Goal: Contribute content: Add original content to the website for others to see

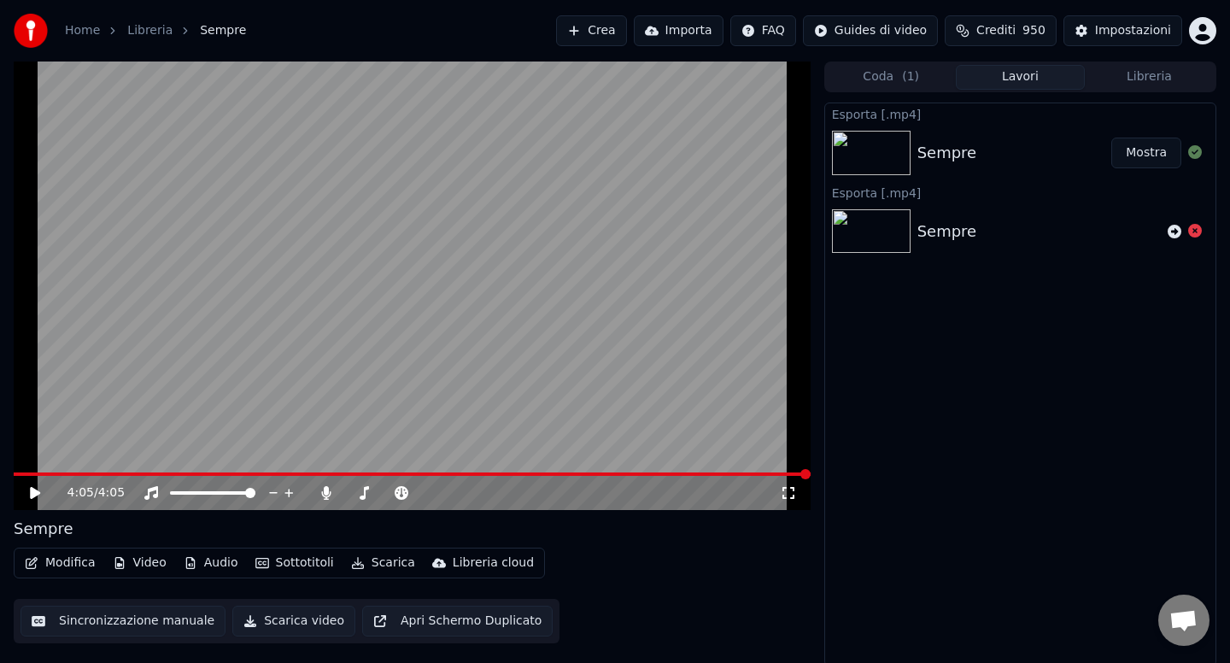
click at [79, 24] on link "Home" at bounding box center [82, 30] width 35 height 17
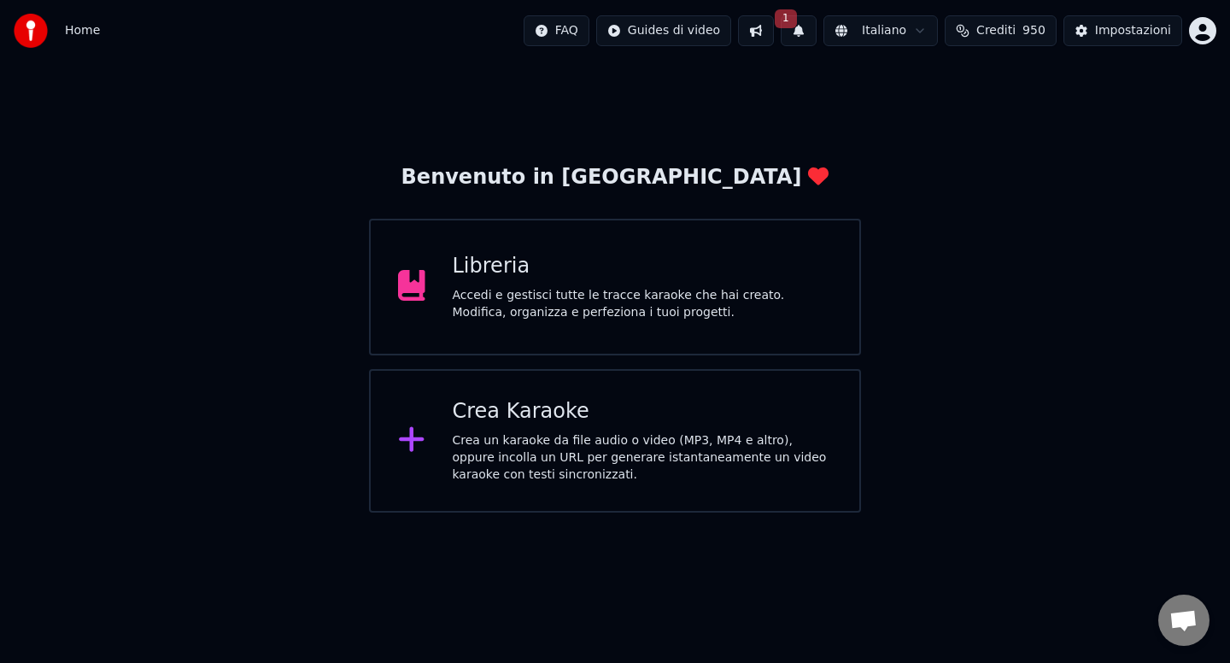
click at [534, 427] on div "Crea Karaoke Crea un karaoke da file audio o video (MP3, MP4 e altro), oppure i…" at bounding box center [643, 440] width 380 height 85
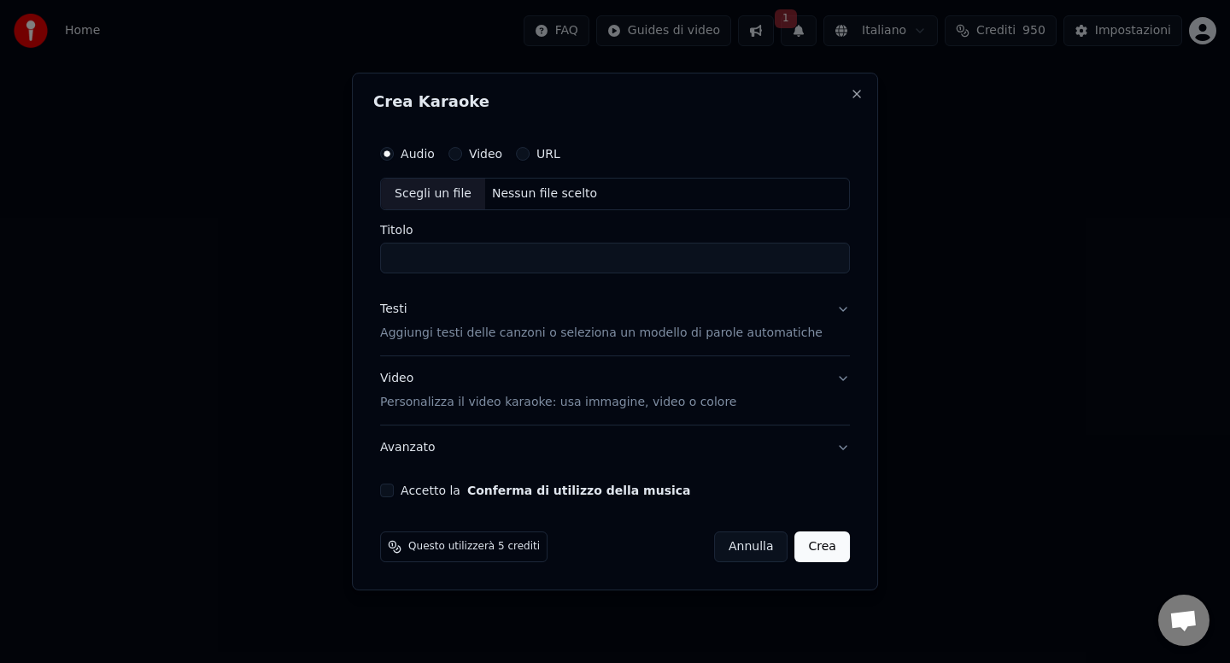
click at [418, 251] on input "Titolo" at bounding box center [615, 258] width 470 height 31
click at [424, 260] on input "Titolo" at bounding box center [615, 258] width 470 height 31
click at [436, 258] on input "Titolo" at bounding box center [615, 258] width 470 height 31
click at [456, 194] on div "Scegli un file" at bounding box center [433, 194] width 104 height 31
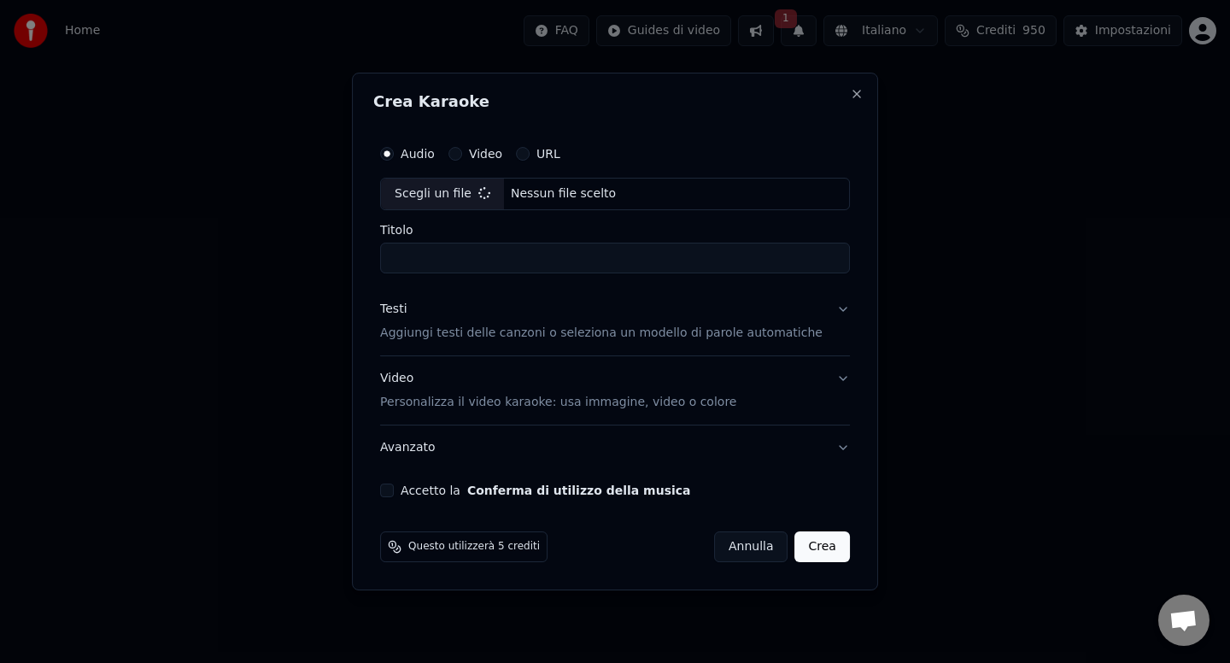
type input "**********"
click at [830, 311] on button "Testi Aggiungi testi delle canzoni o seleziona un modello di parole automatiche" at bounding box center [615, 321] width 470 height 68
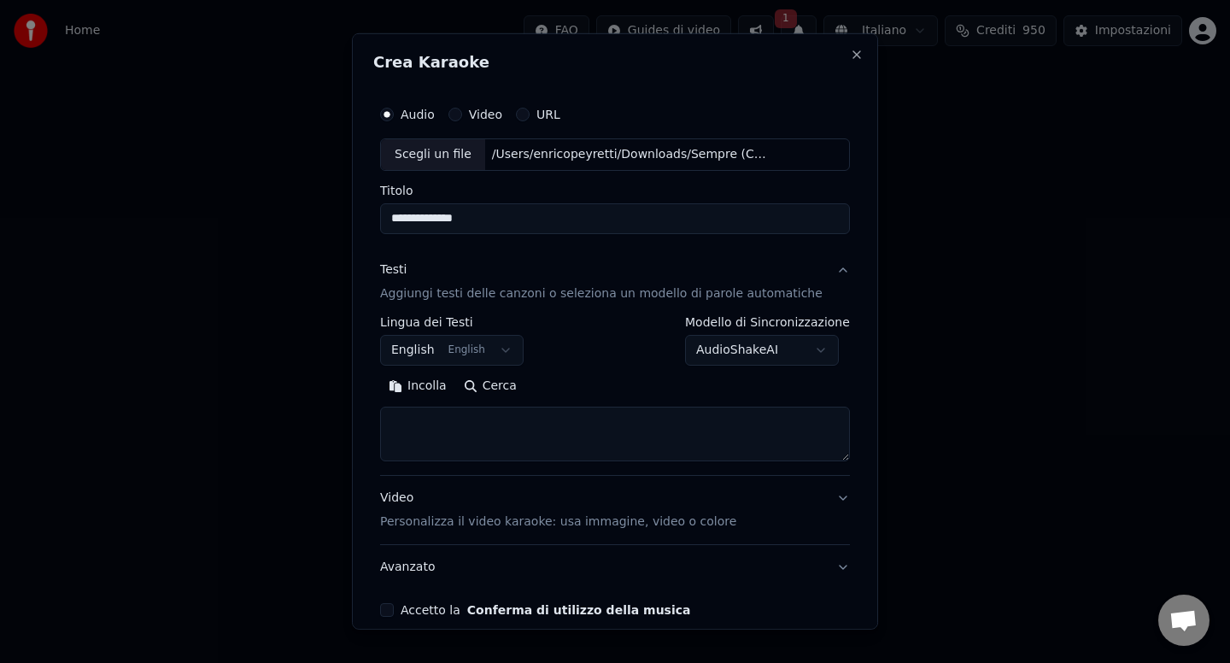
click at [793, 352] on body "**********" at bounding box center [615, 256] width 1230 height 512
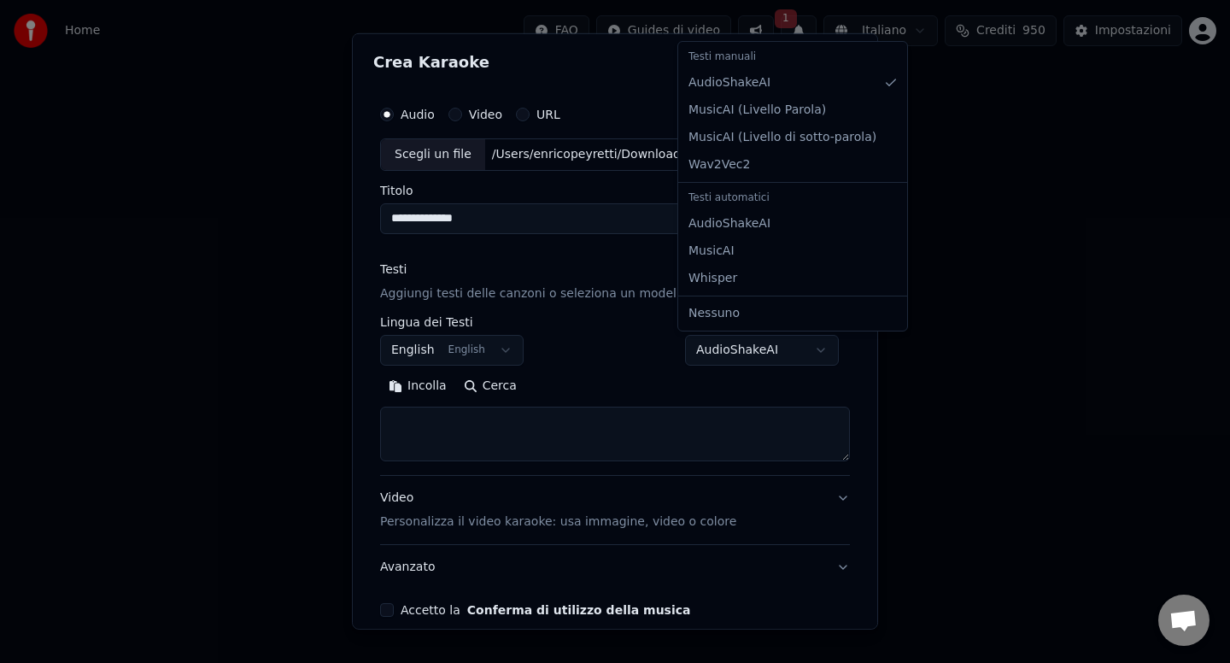
select select "**********"
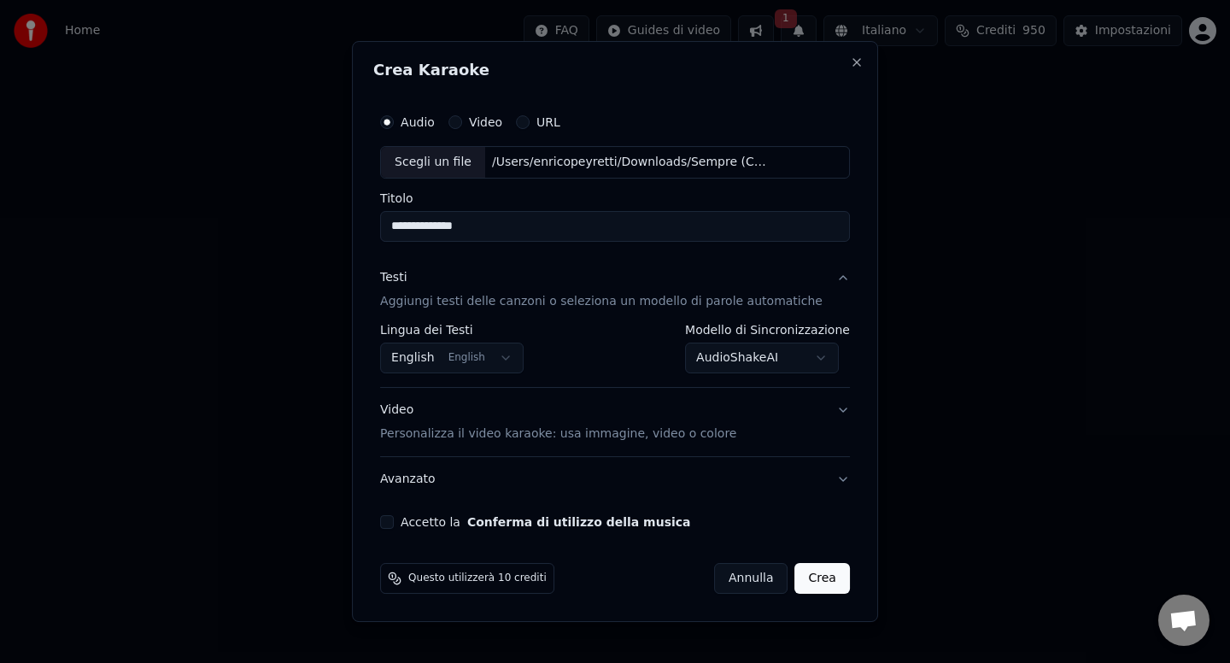
click at [394, 524] on button "Accetto la Conferma di utilizzo della musica" at bounding box center [387, 522] width 14 height 14
click at [801, 570] on button "Crea" at bounding box center [822, 578] width 55 height 31
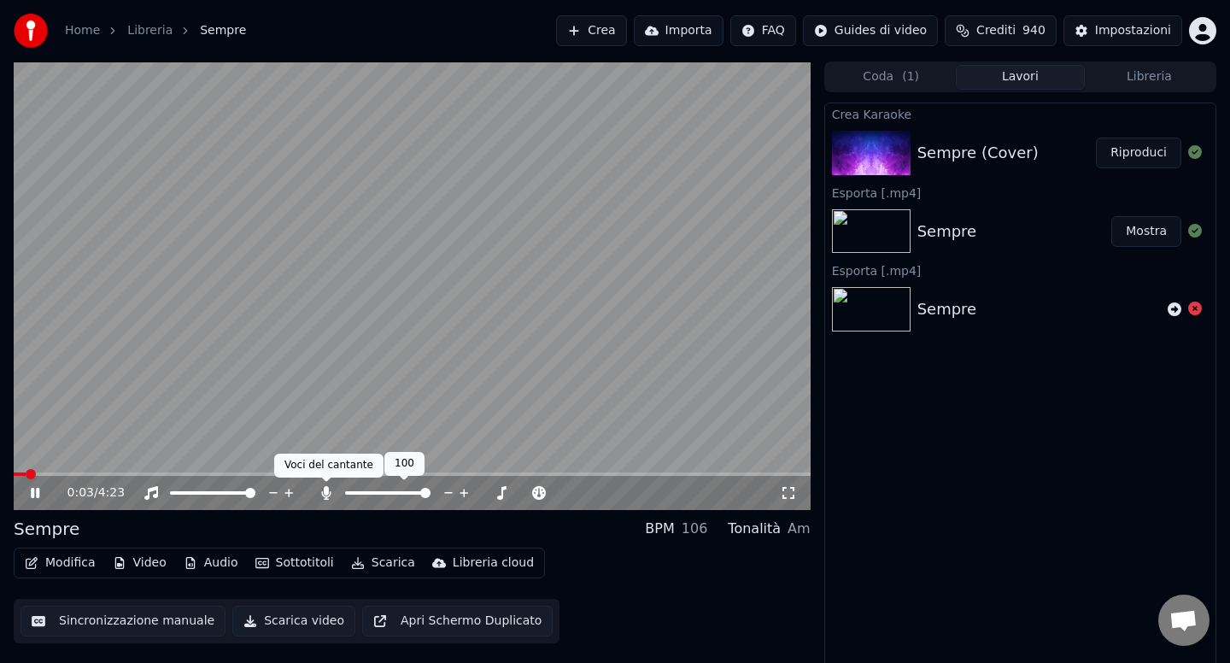
click at [331, 492] on icon at bounding box center [326, 493] width 17 height 14
click at [425, 492] on span at bounding box center [425, 493] width 10 height 10
click at [329, 493] on icon at bounding box center [326, 493] width 17 height 14
click at [329, 493] on icon at bounding box center [325, 493] width 9 height 14
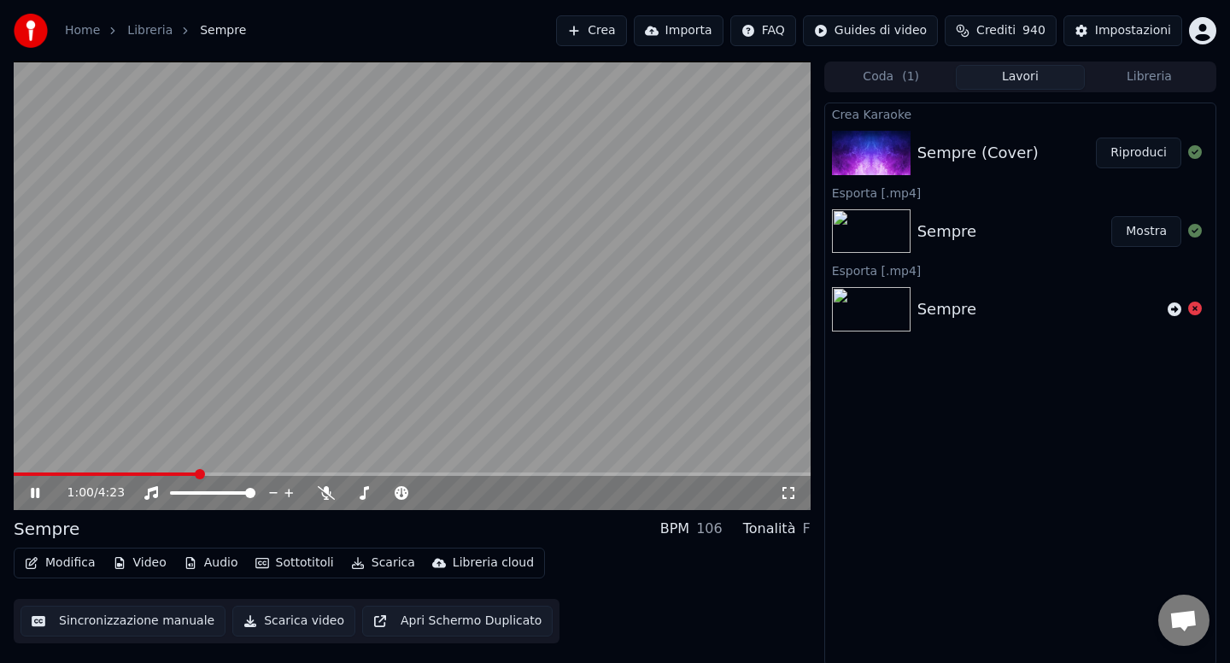
click at [208, 567] on button "Audio" at bounding box center [211, 563] width 68 height 24
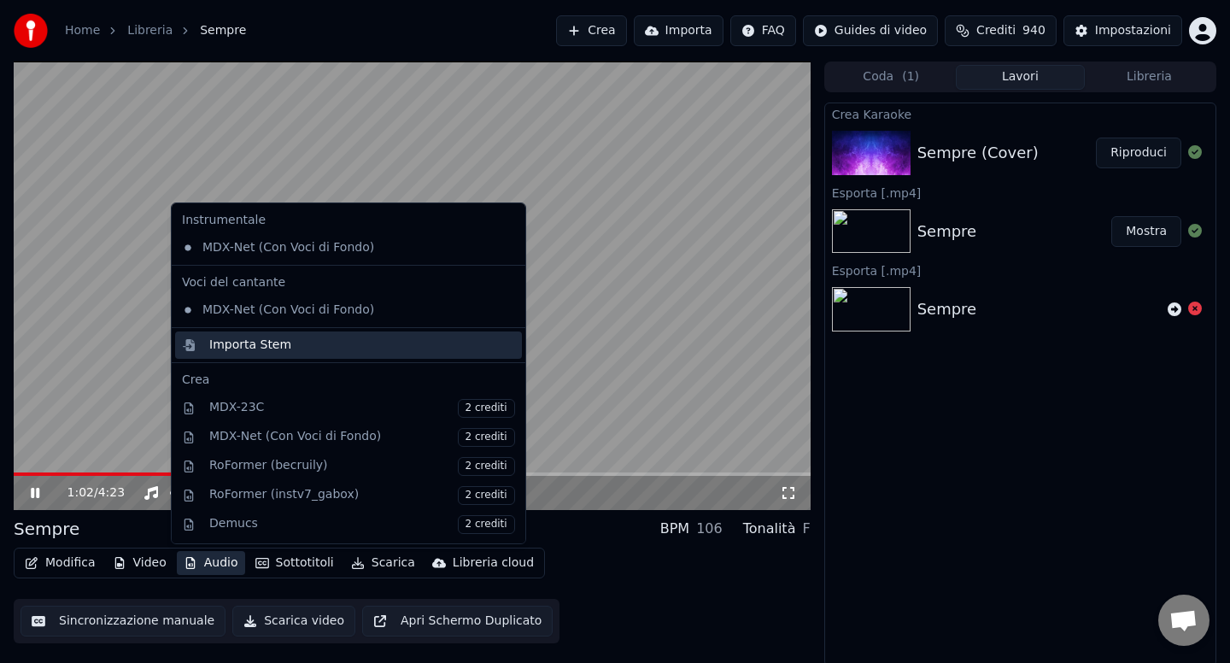
click at [260, 350] on div "Importa Stem" at bounding box center [250, 345] width 82 height 17
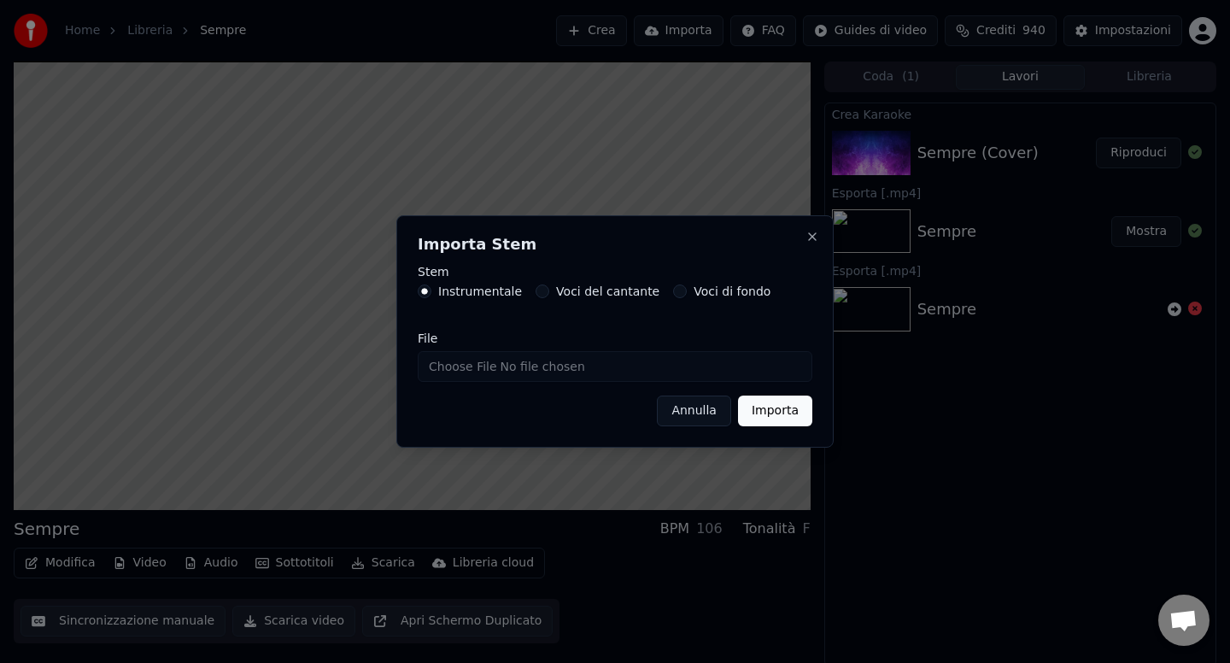
click at [471, 367] on input "File" at bounding box center [615, 366] width 395 height 31
type input "**********"
click at [753, 406] on button "Importa" at bounding box center [775, 410] width 74 height 31
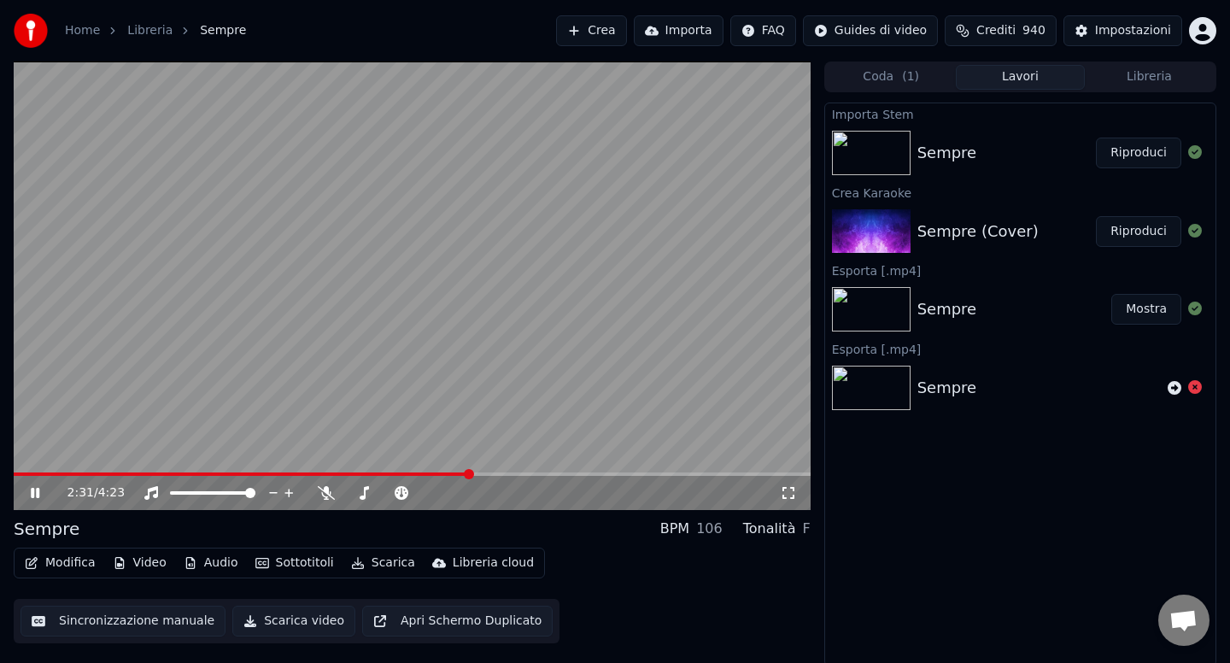
click at [470, 473] on span at bounding box center [242, 473] width 456 height 3
click at [325, 495] on icon at bounding box center [326, 493] width 17 height 14
click at [426, 472] on span at bounding box center [252, 473] width 477 height 3
click at [330, 495] on icon at bounding box center [326, 493] width 17 height 14
click at [216, 569] on button "Audio" at bounding box center [211, 563] width 68 height 24
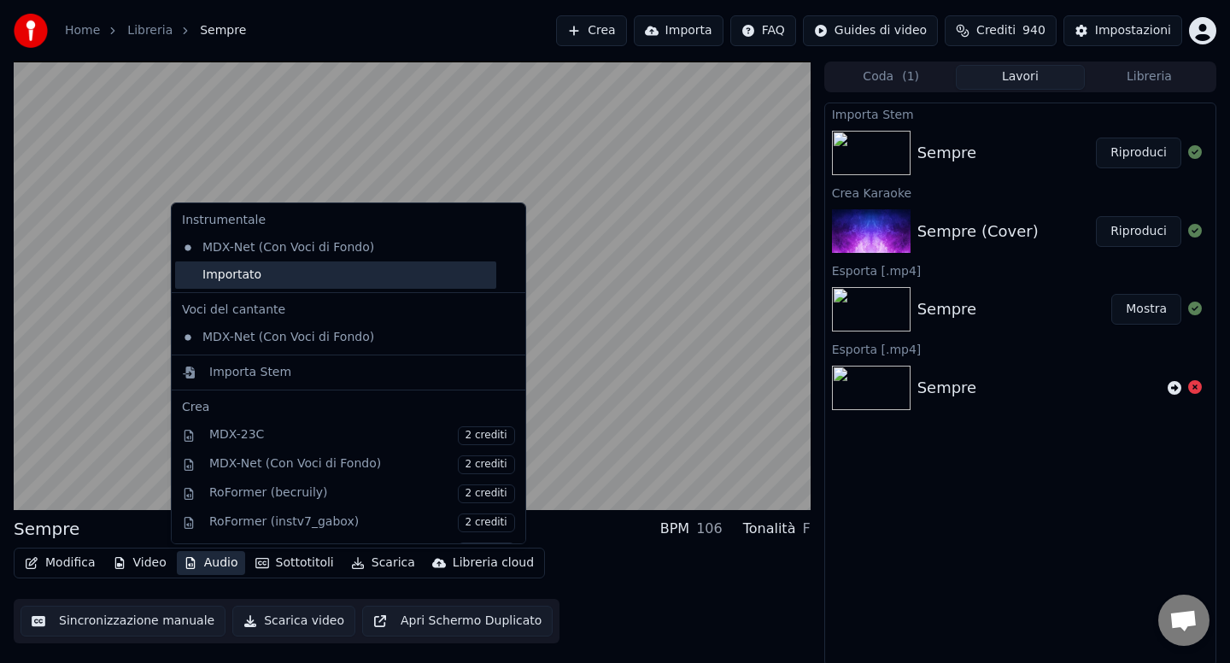
click at [240, 280] on div "Importato" at bounding box center [335, 274] width 321 height 27
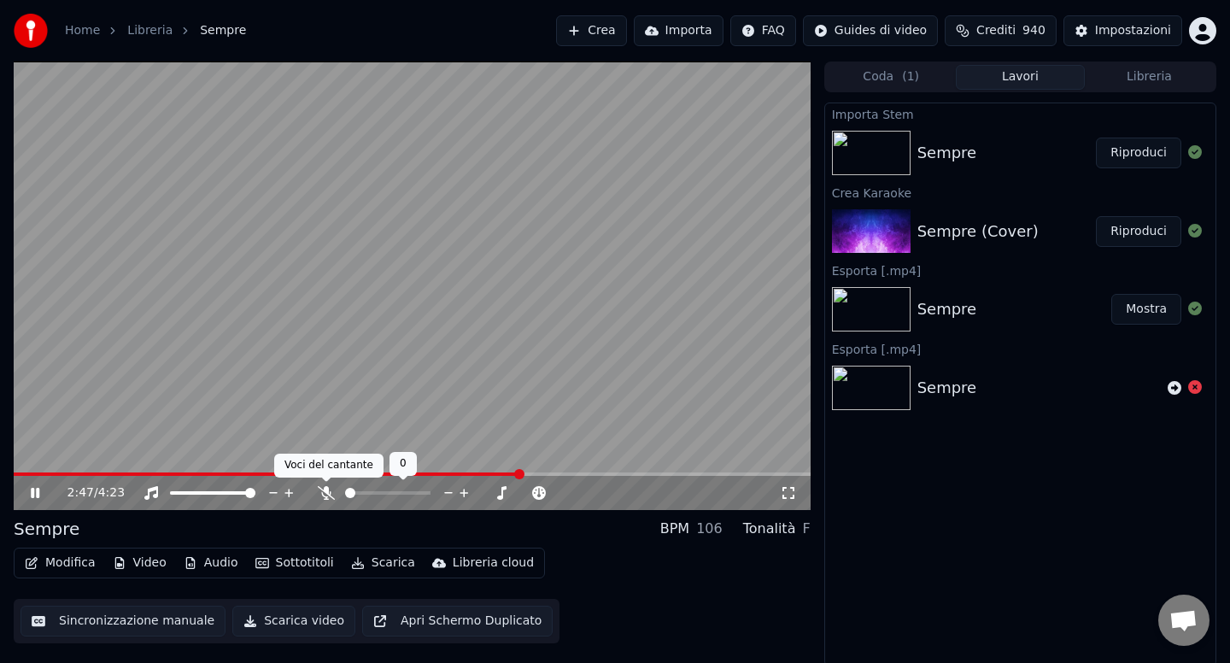
click at [325, 492] on icon at bounding box center [326, 493] width 17 height 14
click at [325, 492] on icon at bounding box center [325, 493] width 9 height 14
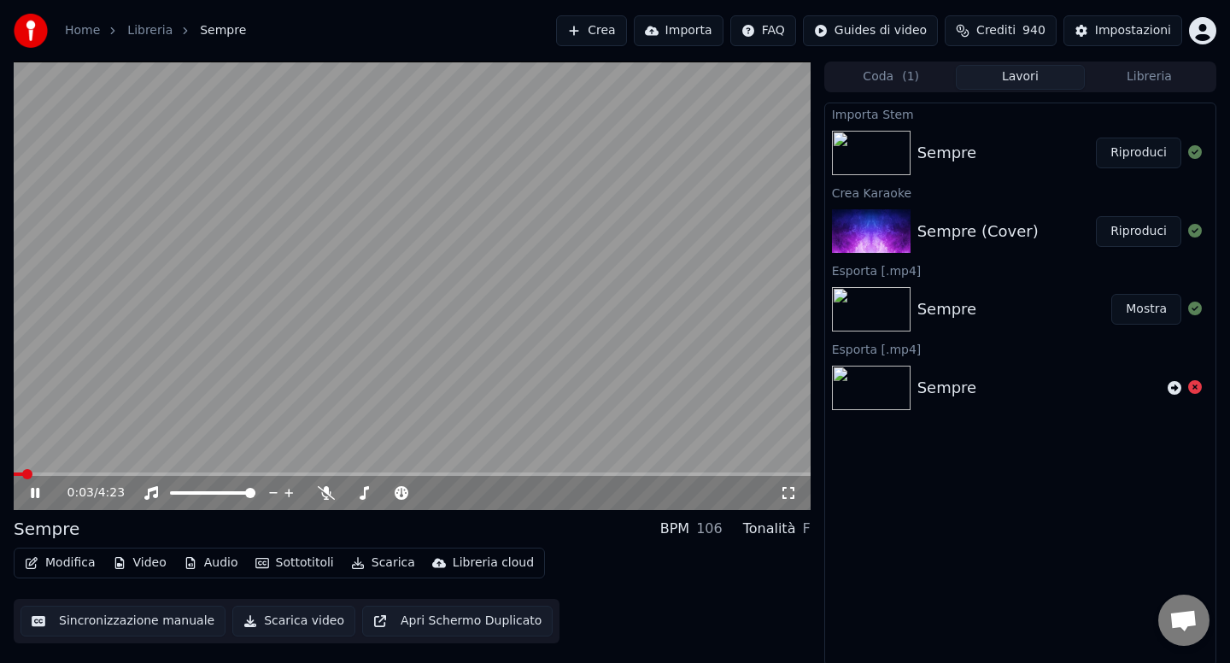
click at [23, 474] on span at bounding box center [18, 473] width 9 height 3
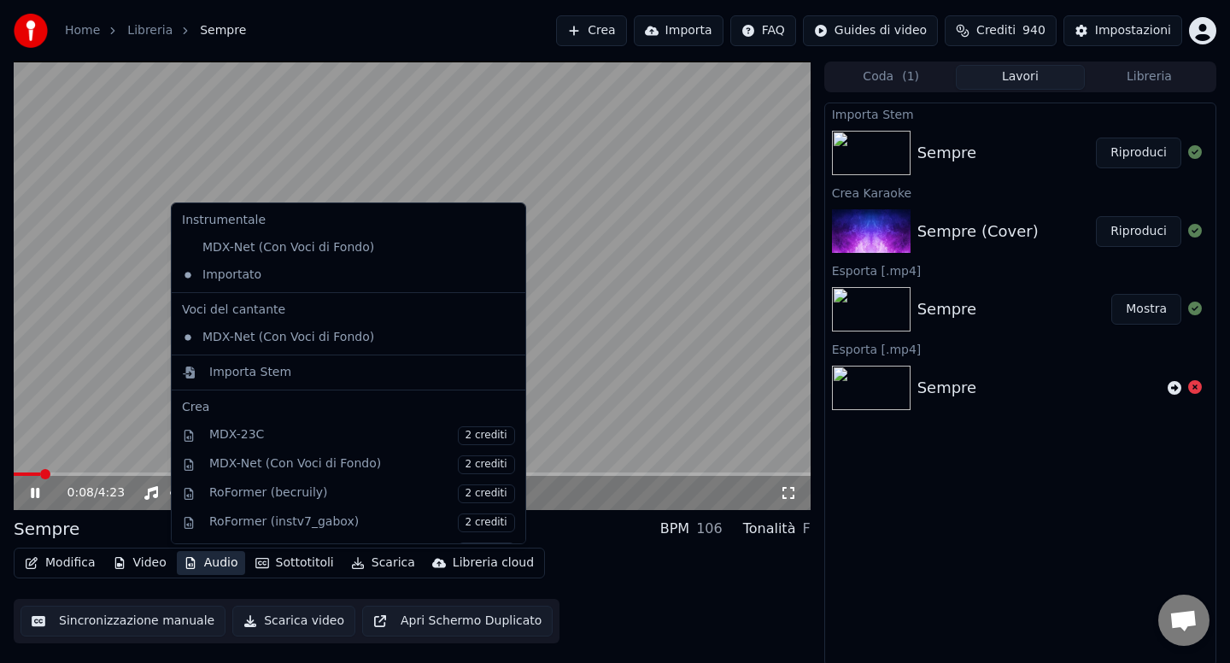
click at [219, 564] on button "Audio" at bounding box center [211, 563] width 68 height 24
click at [558, 531] on div "Sempre BPM 106 Tonalità F" at bounding box center [412, 529] width 797 height 24
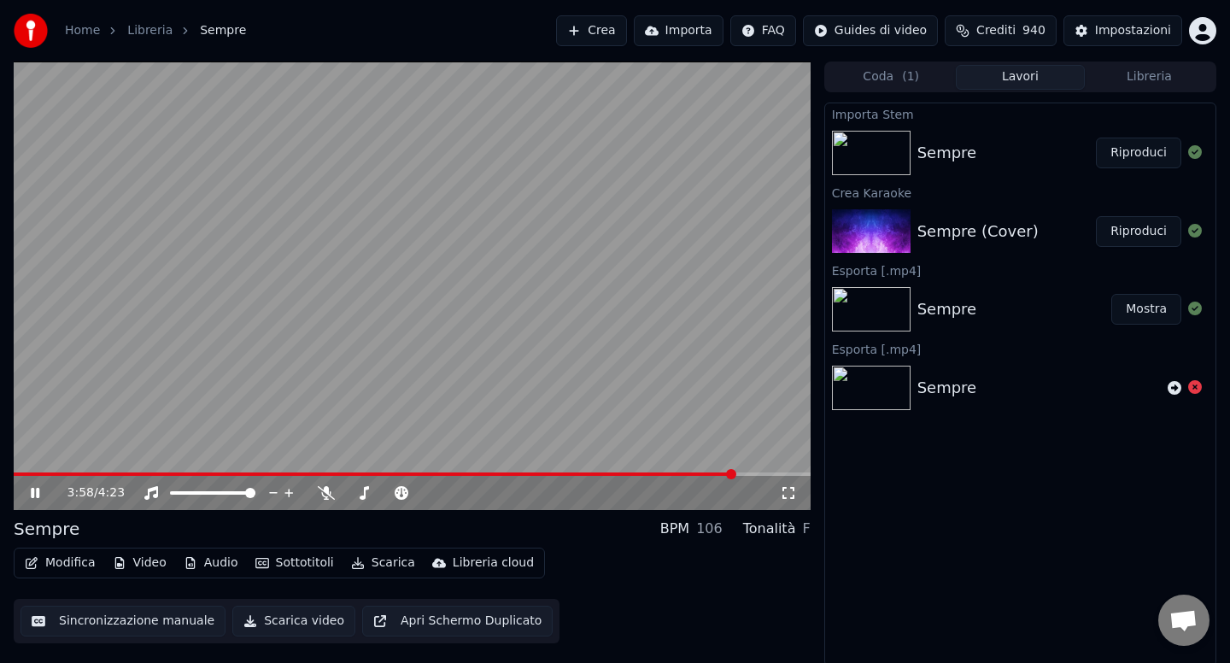
click at [699, 475] on span at bounding box center [375, 473] width 722 height 3
click at [336, 500] on div "3:53 / 4:23" at bounding box center [423, 492] width 712 height 17
click at [332, 493] on icon at bounding box center [326, 493] width 17 height 14
click at [377, 569] on button "Scarica" at bounding box center [383, 563] width 78 height 24
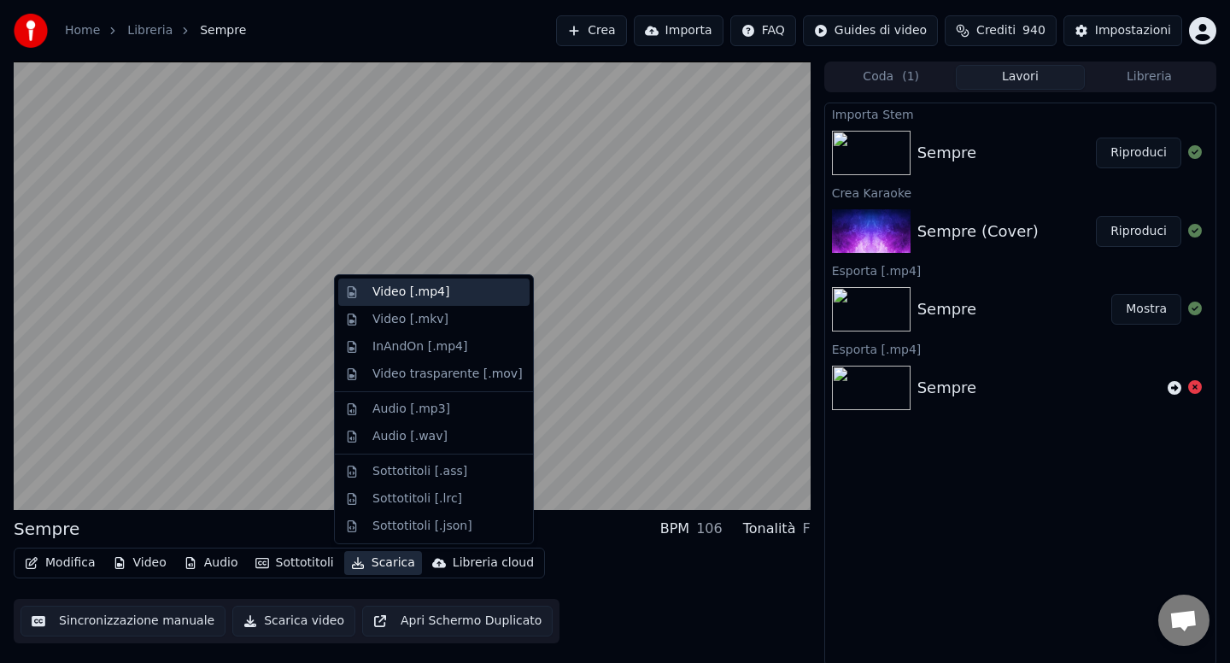
click at [389, 298] on div "Video [.mp4]" at bounding box center [410, 292] width 77 height 17
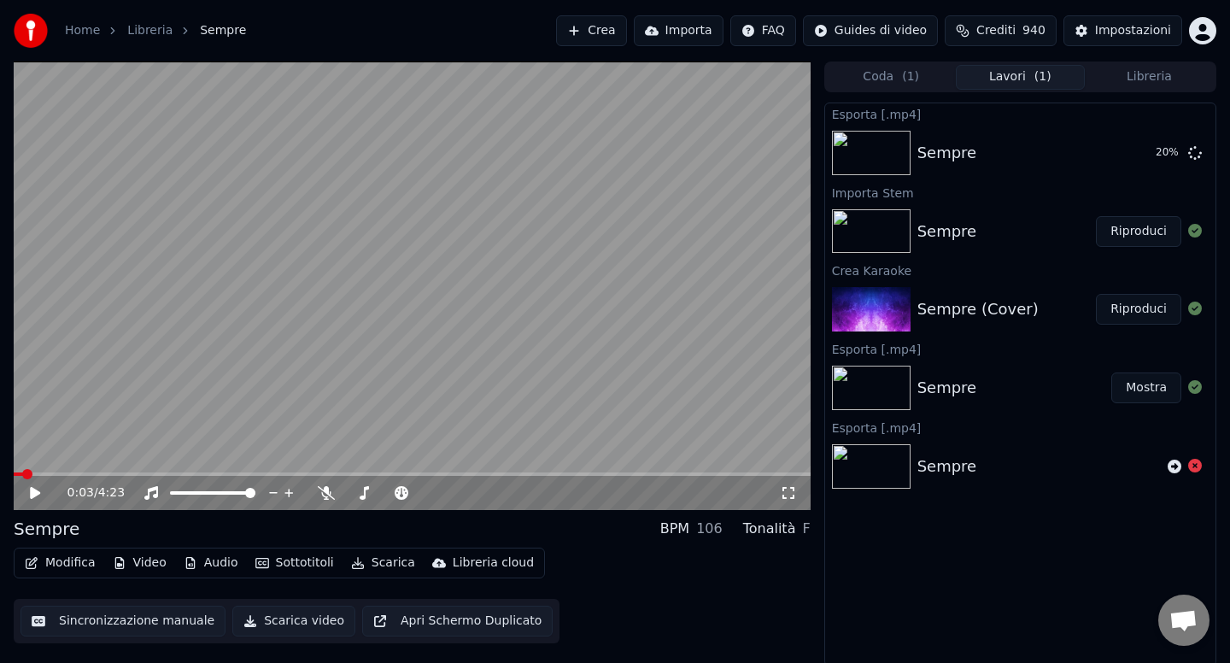
click at [20, 475] on span at bounding box center [18, 473] width 9 height 3
click at [26, 471] on span at bounding box center [31, 474] width 10 height 10
click at [30, 490] on icon at bounding box center [35, 493] width 10 height 12
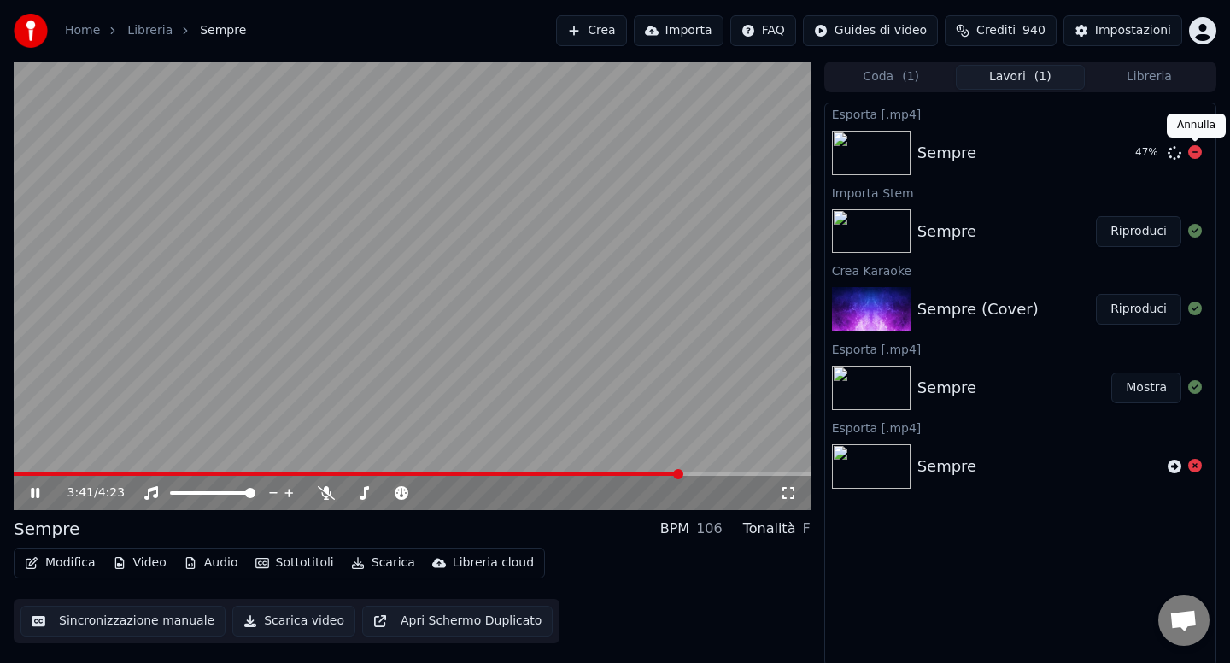
click at [1192, 154] on icon at bounding box center [1195, 152] width 14 height 14
click at [57, 562] on button "Modifica" at bounding box center [60, 563] width 85 height 24
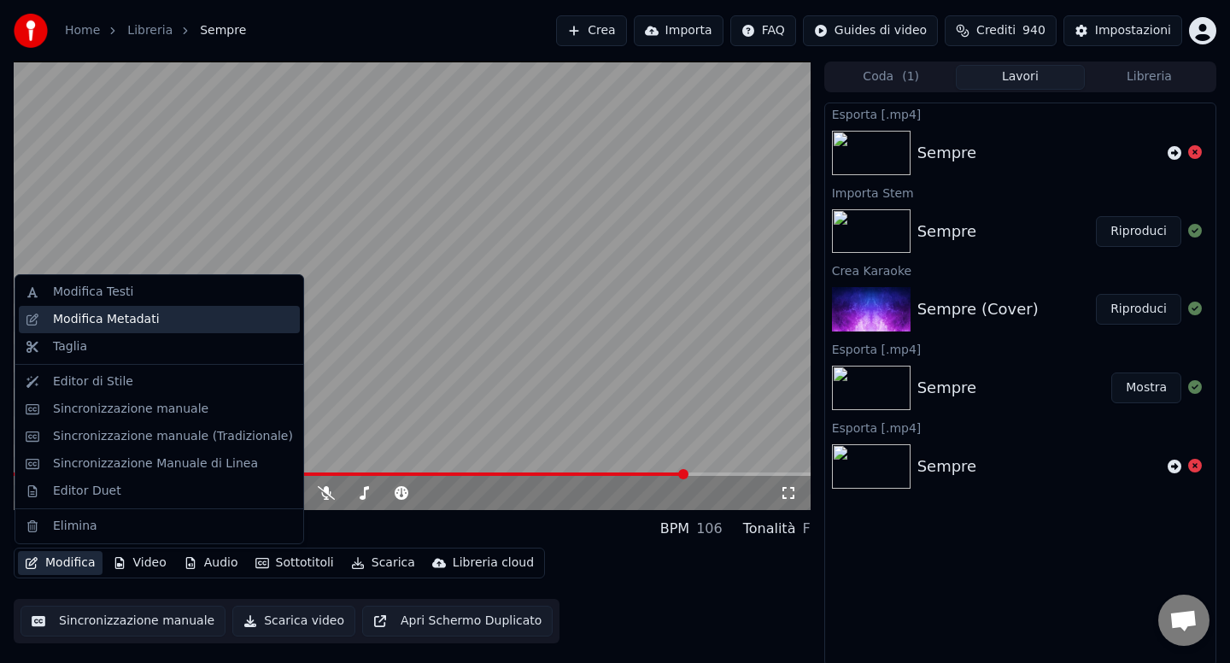
click at [130, 319] on div "Modifica Metadati" at bounding box center [106, 319] width 107 height 17
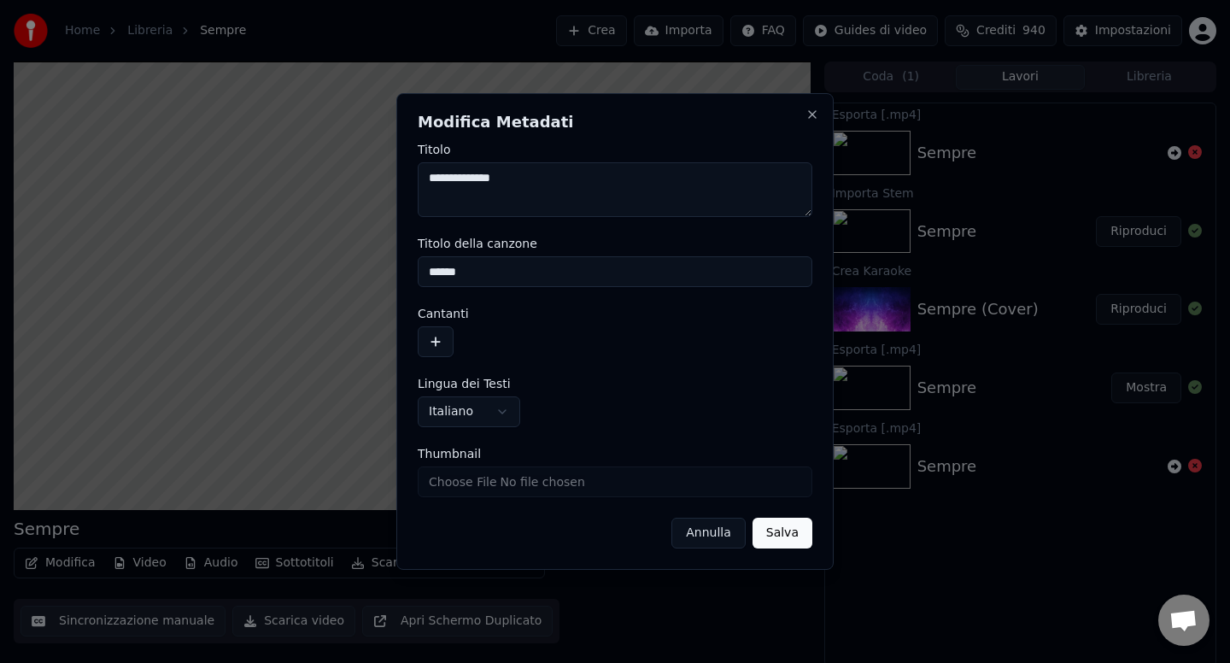
click at [553, 181] on textarea "**********" at bounding box center [615, 189] width 395 height 55
type textarea "**********"
click at [535, 274] on input "******" at bounding box center [615, 271] width 395 height 31
type input "**********"
click at [787, 539] on button "Salva" at bounding box center [782, 533] width 60 height 31
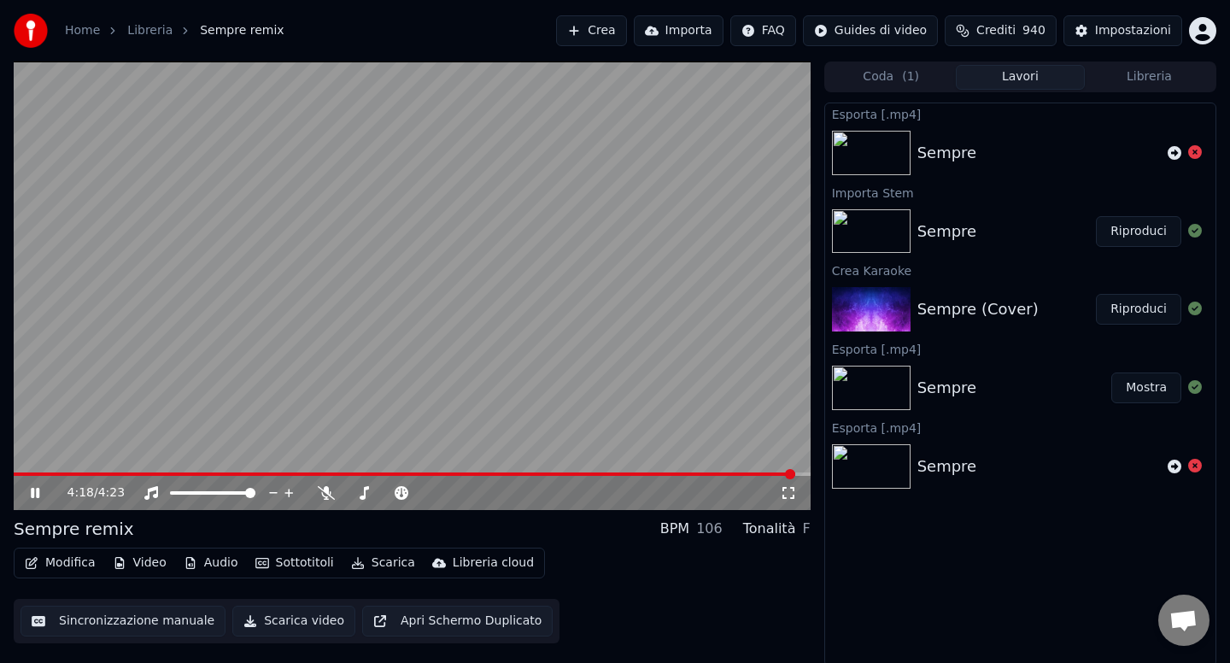
click at [392, 570] on button "Scarica" at bounding box center [383, 563] width 78 height 24
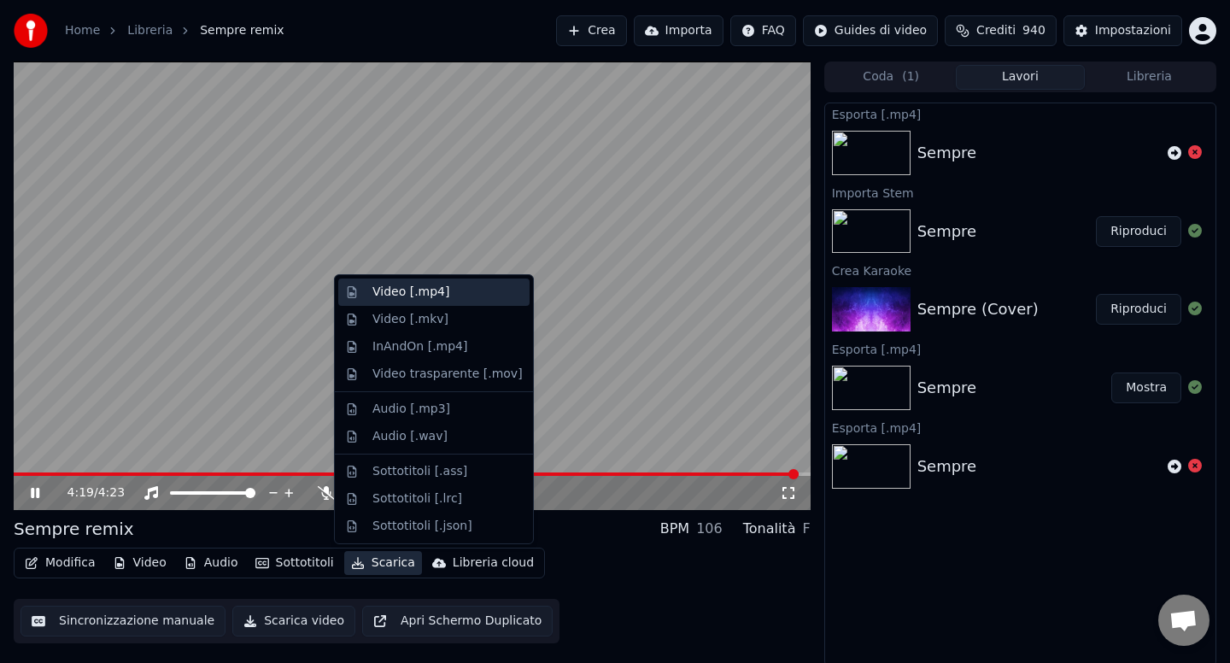
click at [405, 297] on div "Video [.mp4]" at bounding box center [410, 292] width 77 height 17
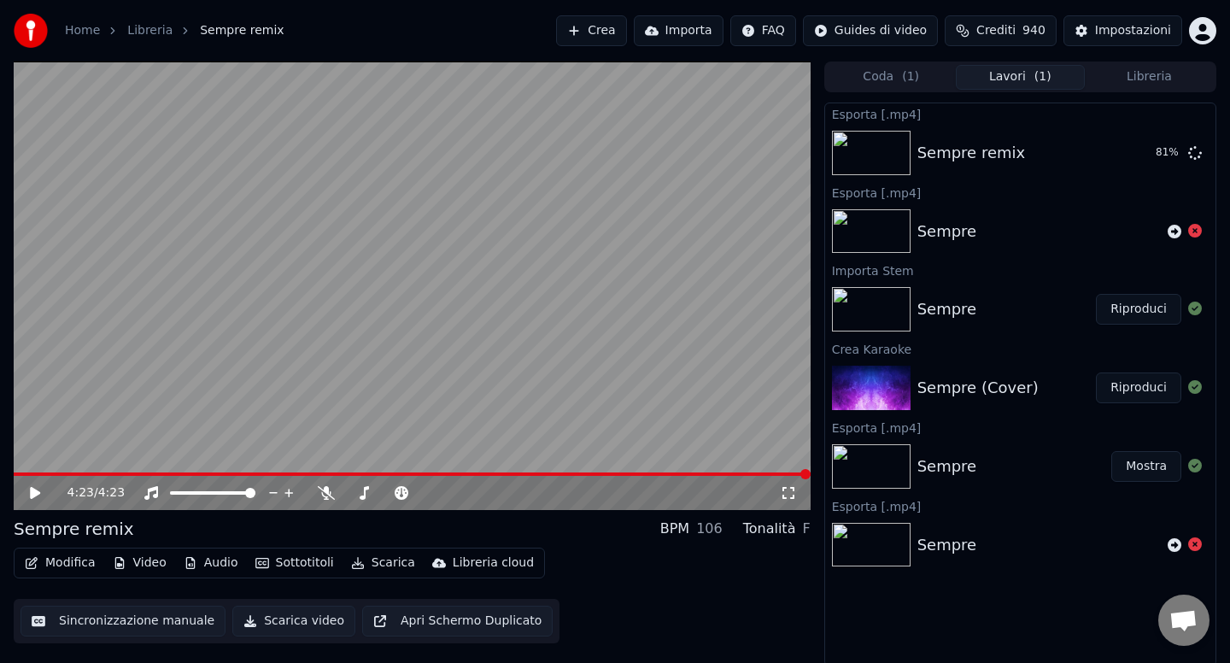
click at [1150, 79] on button "Libreria" at bounding box center [1149, 77] width 129 height 25
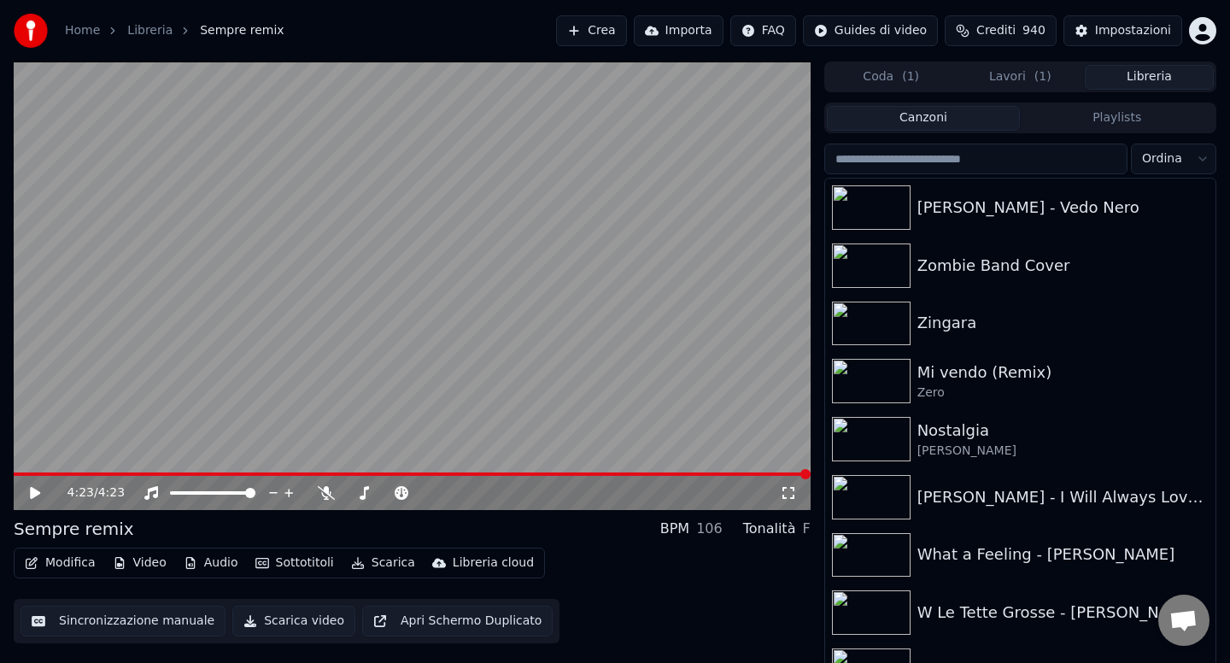
click at [904, 166] on input "search" at bounding box center [975, 158] width 303 height 31
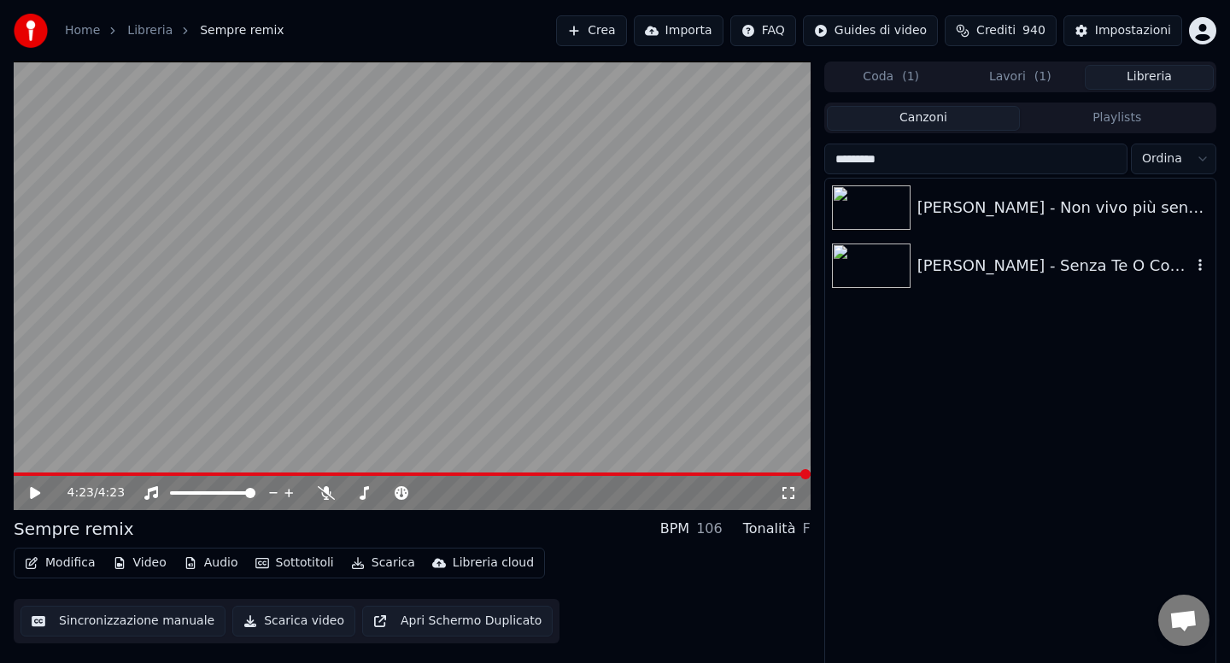
type input "********"
click at [980, 281] on div "[PERSON_NAME] - Senza Te O Con Te dev" at bounding box center [1020, 266] width 390 height 58
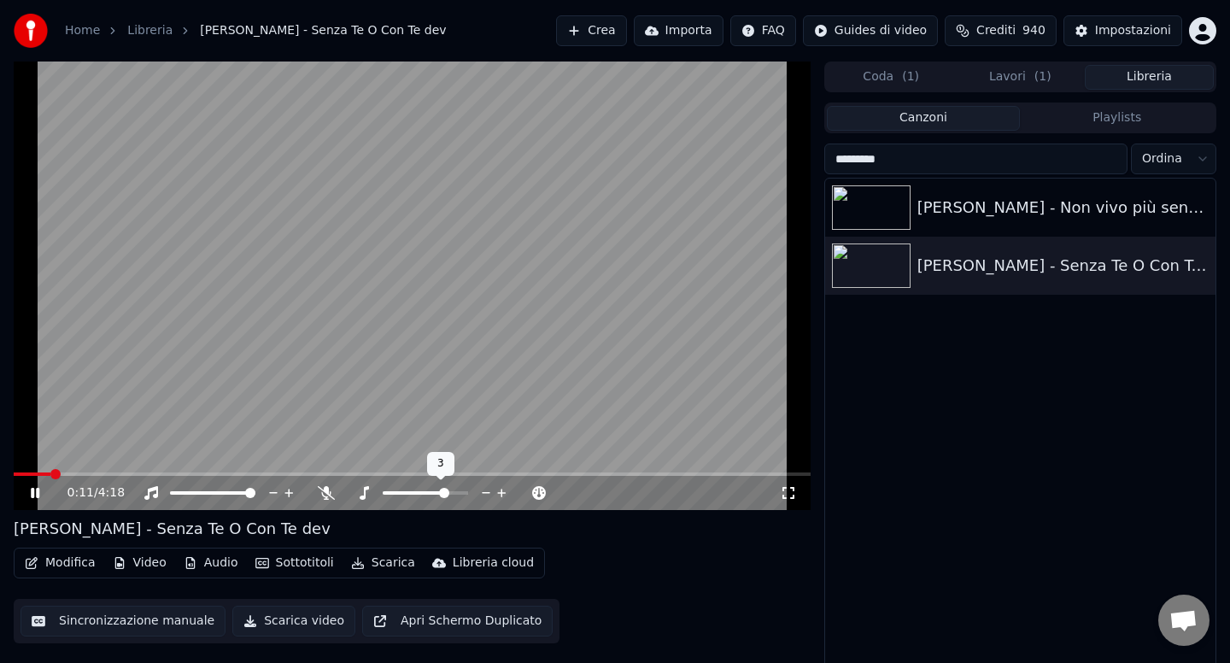
click at [445, 494] on span at bounding box center [444, 493] width 10 height 10
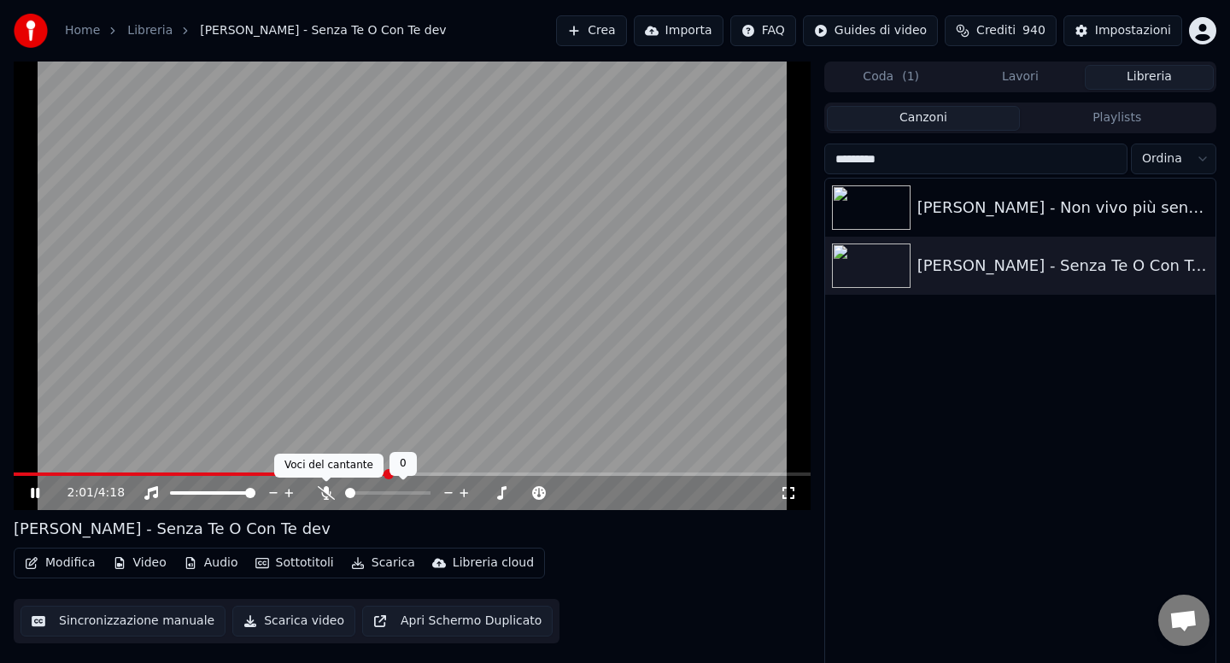
click at [330, 491] on icon at bounding box center [326, 493] width 17 height 14
click at [382, 472] on span at bounding box center [235, 473] width 442 height 3
click at [380, 471] on span at bounding box center [384, 474] width 10 height 10
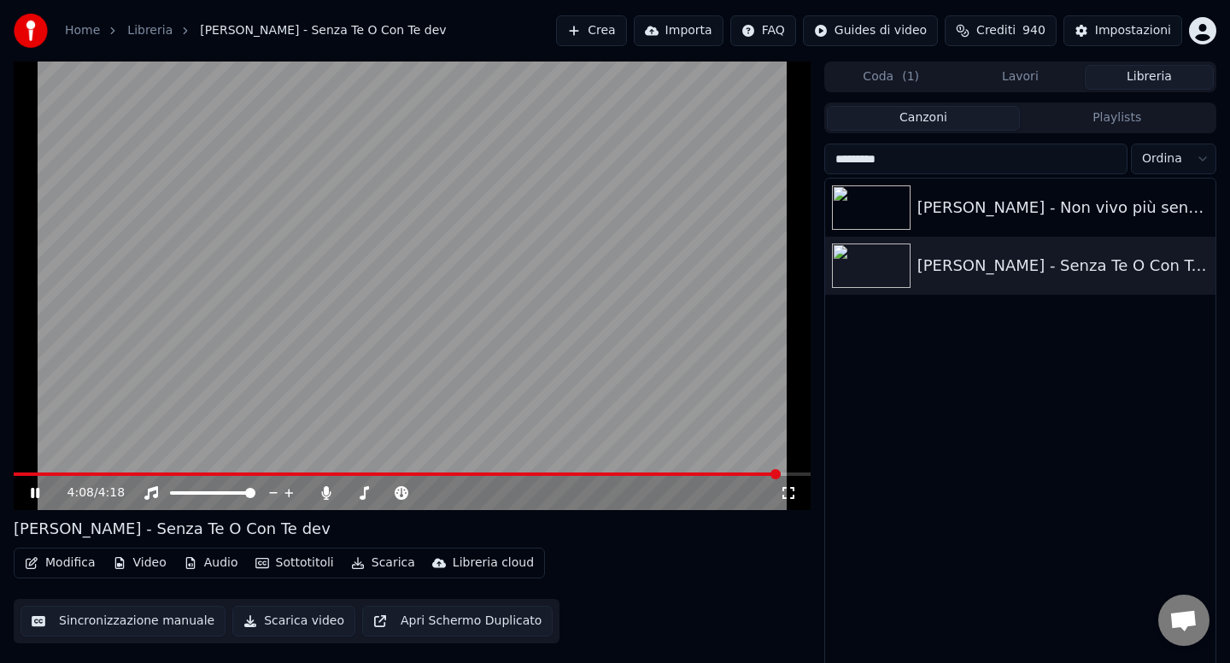
click at [35, 490] on icon at bounding box center [47, 493] width 40 height 14
click at [26, 473] on span at bounding box center [397, 473] width 767 height 3
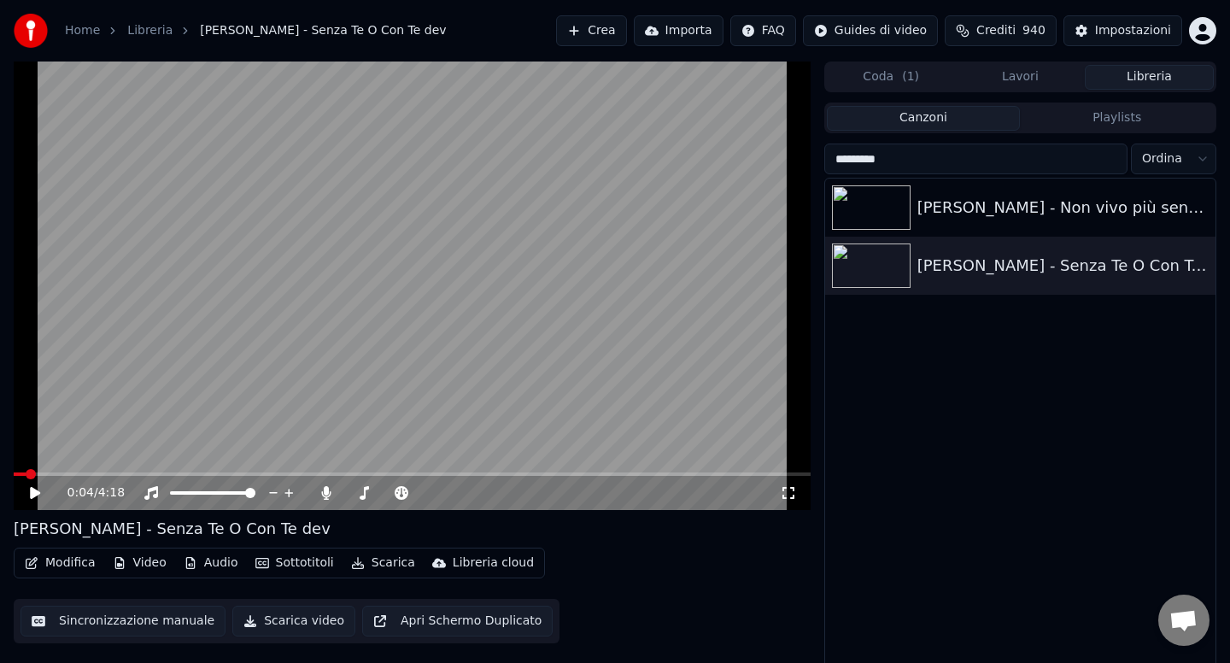
click at [28, 495] on icon at bounding box center [47, 493] width 40 height 14
click at [325, 493] on icon at bounding box center [325, 493] width 9 height 14
click at [450, 492] on span at bounding box center [450, 493] width 10 height 10
click at [32, 495] on icon at bounding box center [35, 493] width 9 height 10
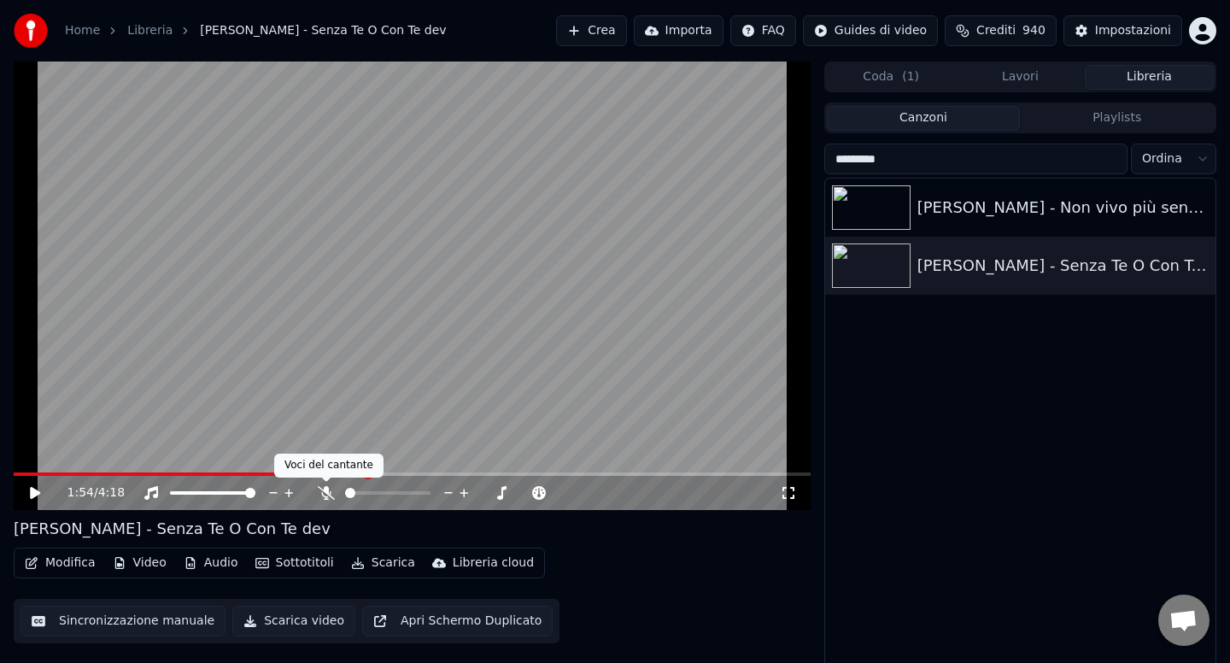
click at [326, 495] on icon at bounding box center [326, 493] width 17 height 14
click at [1109, 125] on button "Playlists" at bounding box center [1117, 118] width 194 height 25
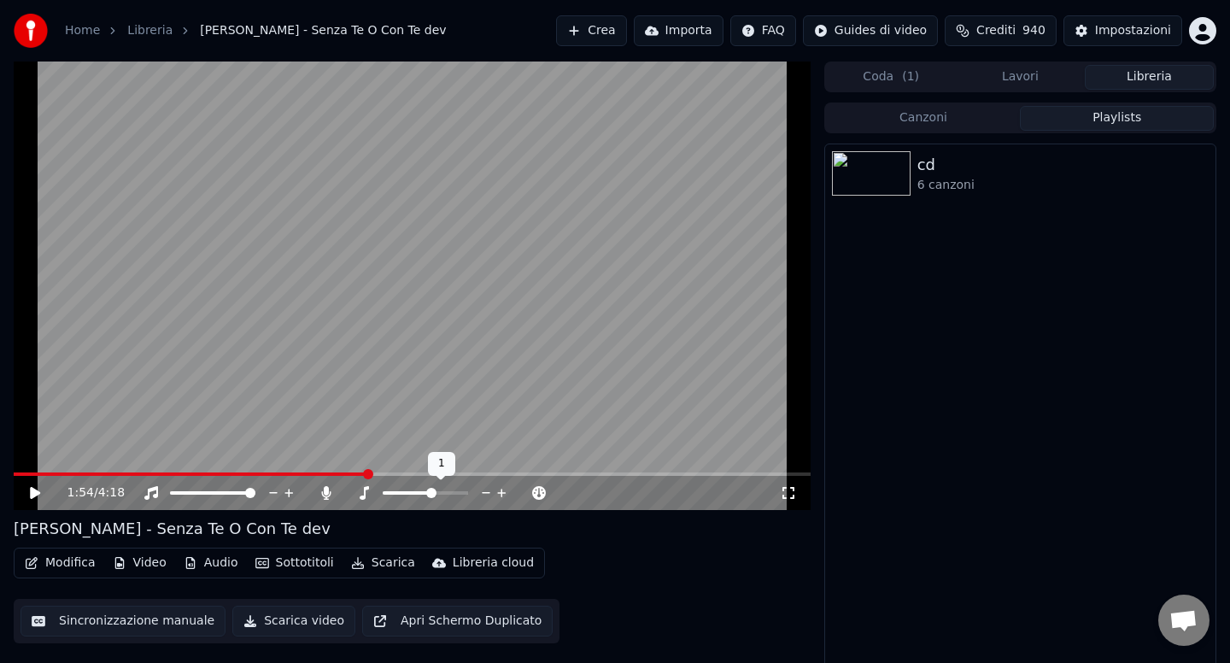
click at [426, 494] on span at bounding box center [431, 493] width 10 height 10
click at [421, 494] on span at bounding box center [425, 493] width 10 height 10
click at [1115, 116] on button "Playlists" at bounding box center [1117, 118] width 194 height 25
click at [1139, 81] on button "Libreria" at bounding box center [1149, 77] width 129 height 25
click at [1127, 74] on button "Libreria" at bounding box center [1149, 77] width 129 height 25
